Goal: Task Accomplishment & Management: Use online tool/utility

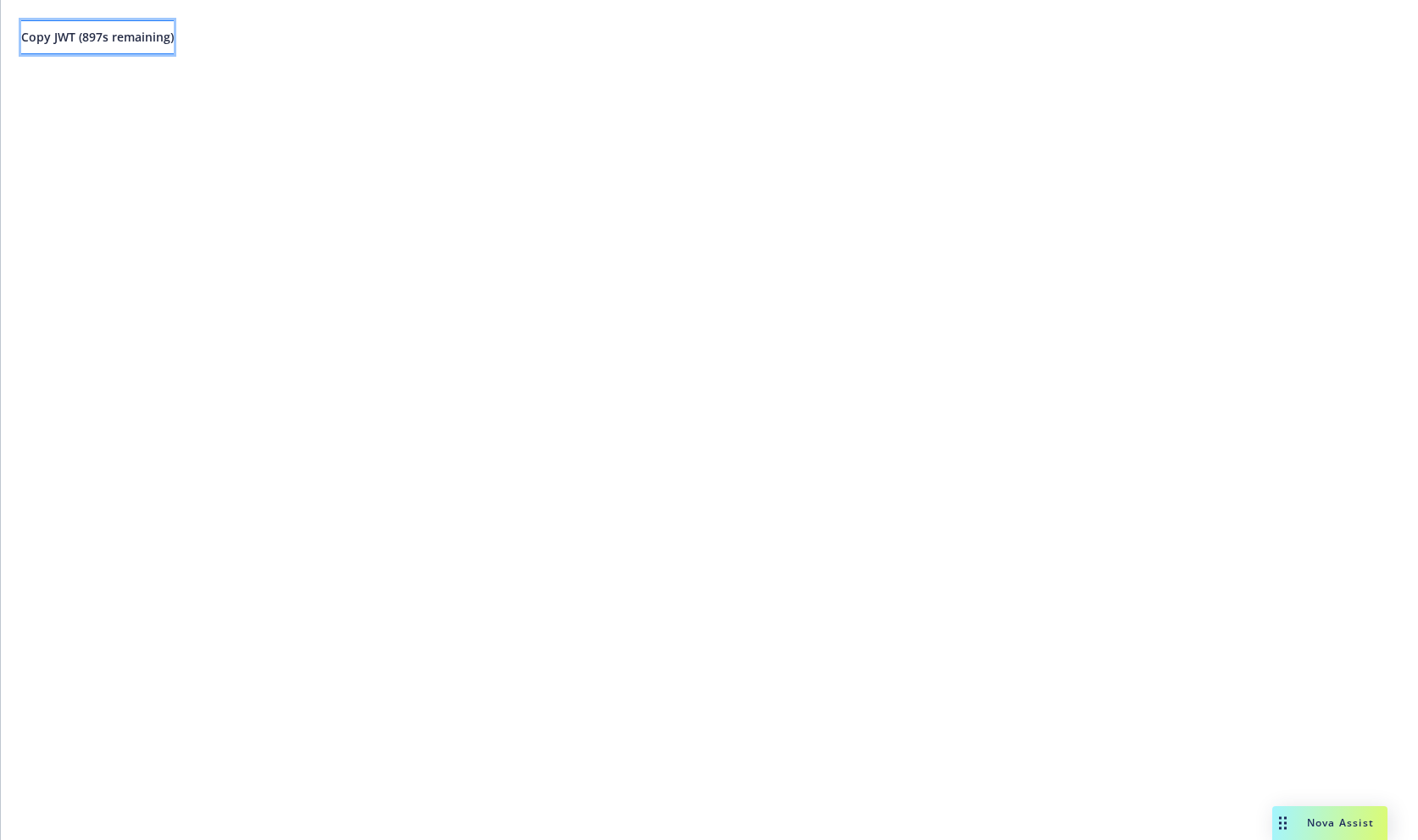
click at [174, 46] on button "Copy JWT ( 897 s remaining)" at bounding box center [97, 36] width 153 height 33
click at [160, 41] on span "Copy JWT ( 0 s remaining)" at bounding box center [91, 36] width 139 height 16
click at [174, 35] on span "Copy JWT ( 898 s remaining)" at bounding box center [97, 36] width 153 height 16
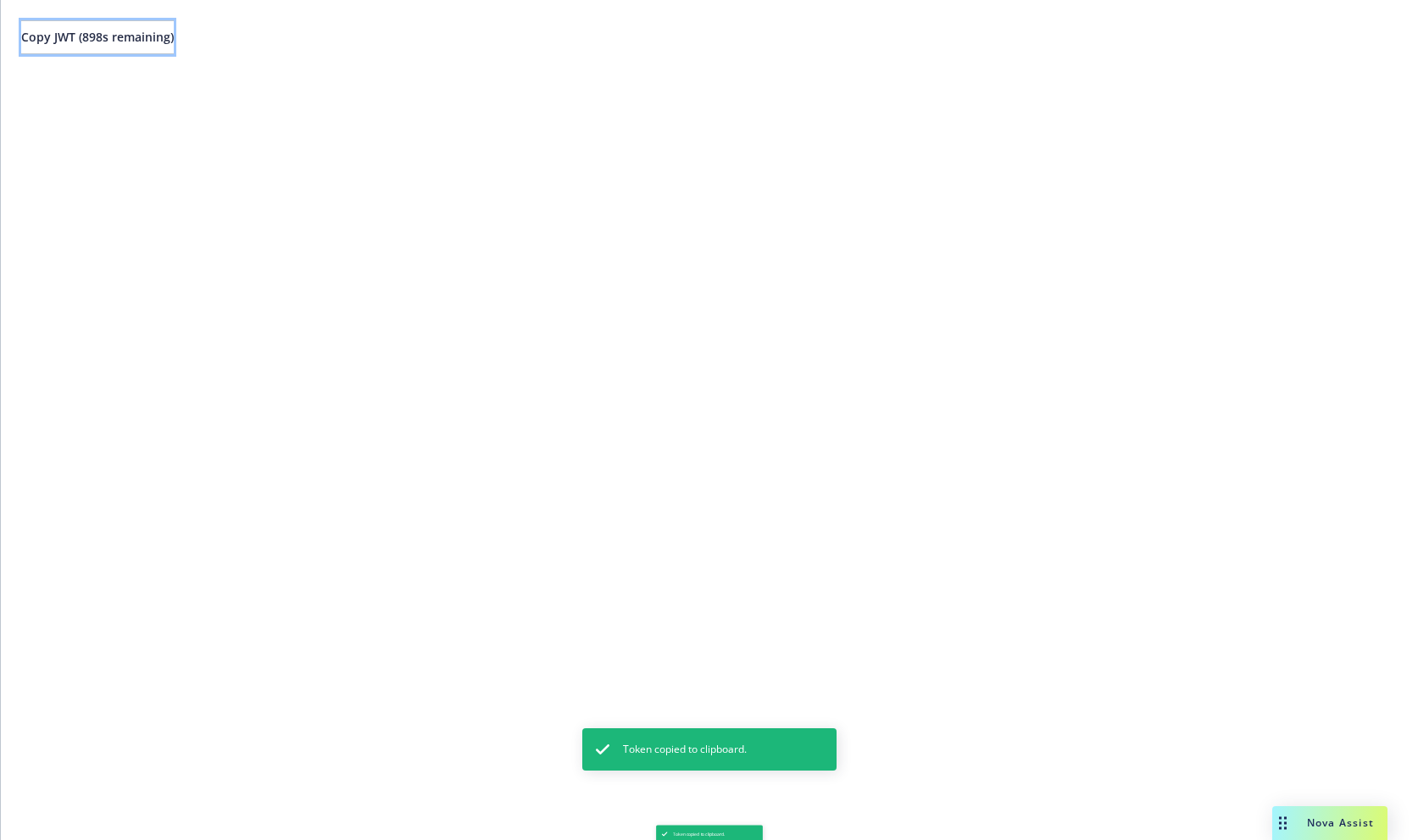
drag, startPoint x: 184, startPoint y: 35, endPoint x: 275, endPoint y: 40, distance: 91.1
click at [174, 35] on span "Copy JWT ( 898 s remaining)" at bounding box center [97, 36] width 153 height 16
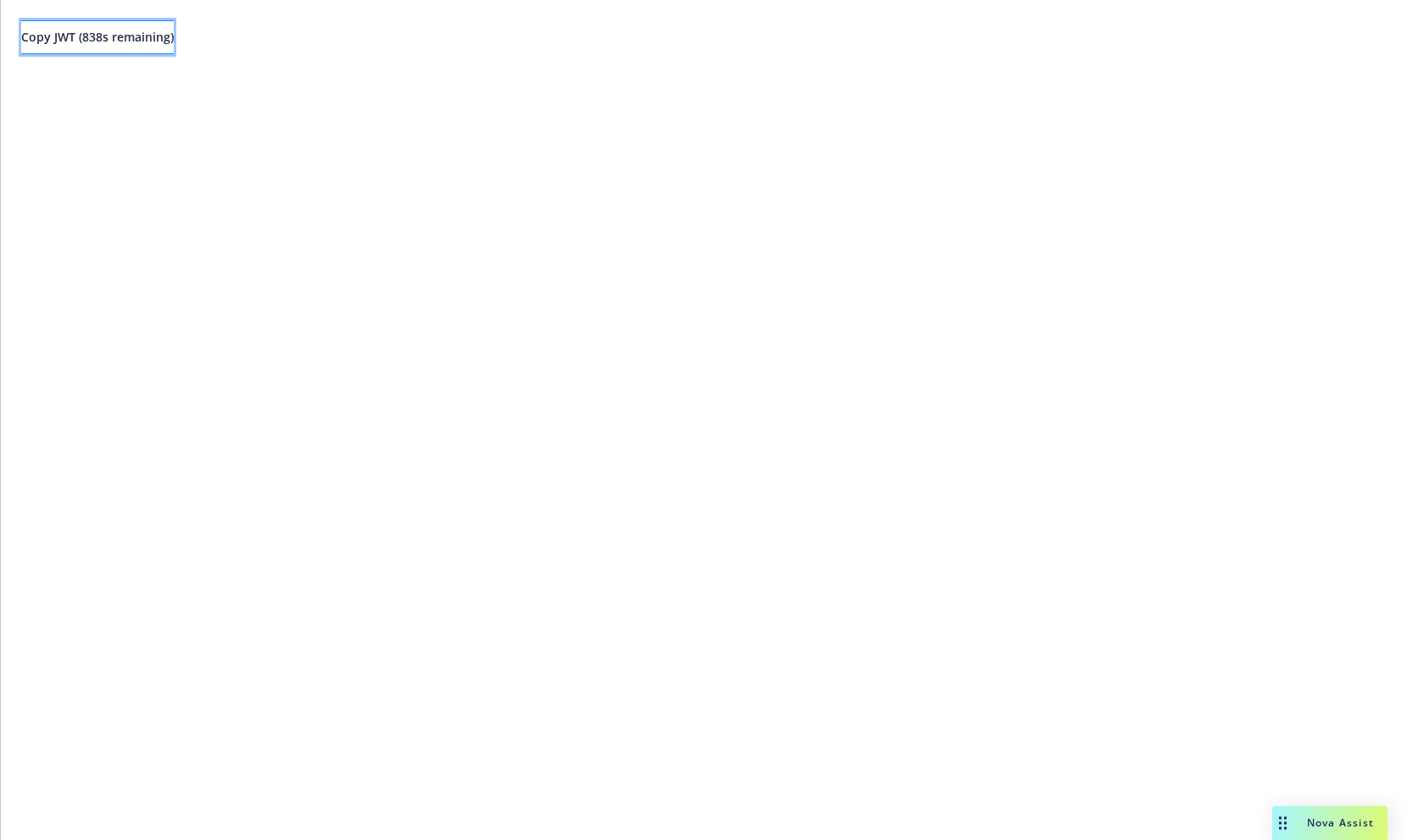
drag, startPoint x: 177, startPoint y: 33, endPoint x: 225, endPoint y: 30, distance: 48.1
click at [174, 33] on span "Copy JWT ( 838 s remaining)" at bounding box center [97, 36] width 153 height 16
